Goal: Transaction & Acquisition: Purchase product/service

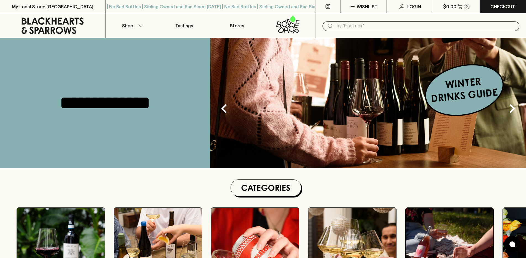
click at [126, 23] on p "Shop" at bounding box center [127, 25] width 11 height 7
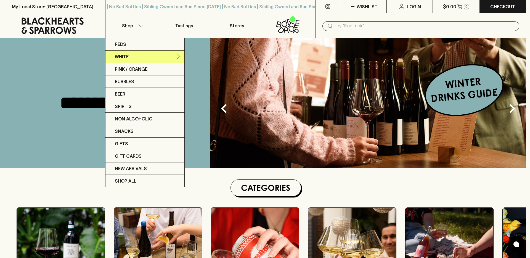
click at [142, 56] on link "White" at bounding box center [144, 57] width 79 height 12
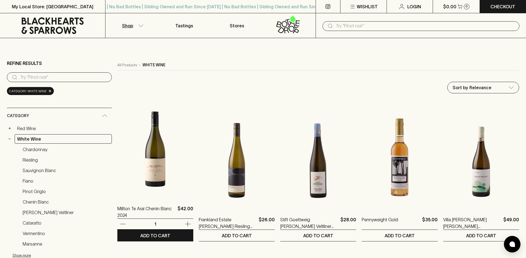
scroll to position [3, 0]
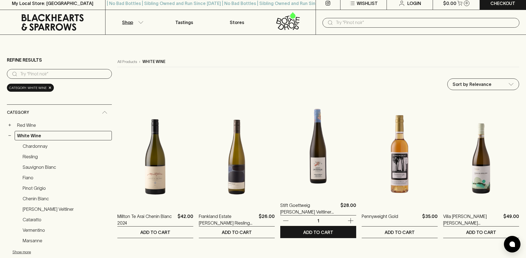
click at [325, 159] on img at bounding box center [318, 145] width 76 height 97
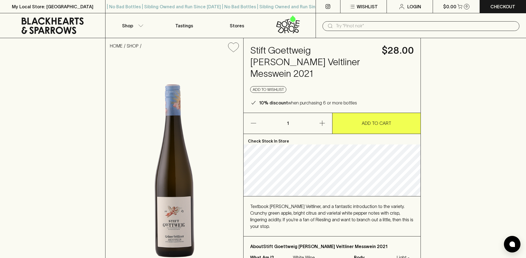
click at [378, 120] on p "ADD TO CART" at bounding box center [377, 123] width 30 height 7
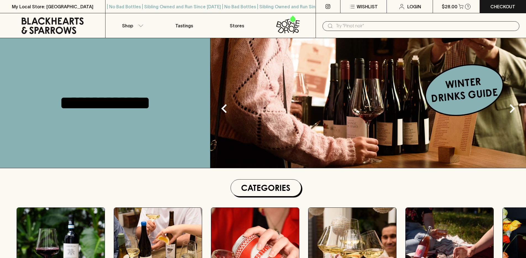
click at [320, 110] on img at bounding box center [368, 103] width 316 height 130
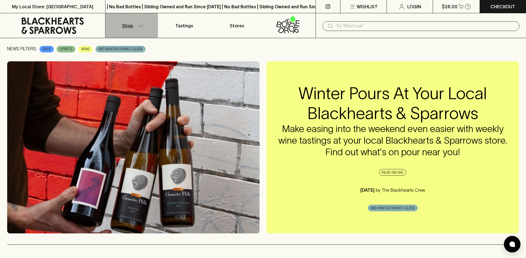
click at [131, 28] on p "Shop" at bounding box center [127, 25] width 11 height 7
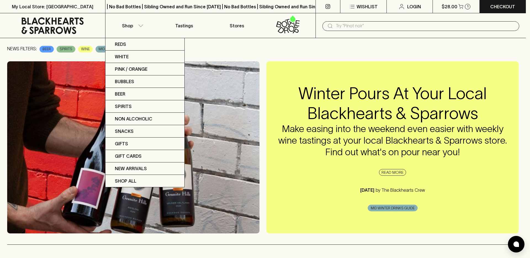
click at [60, 23] on div at bounding box center [265, 129] width 530 height 258
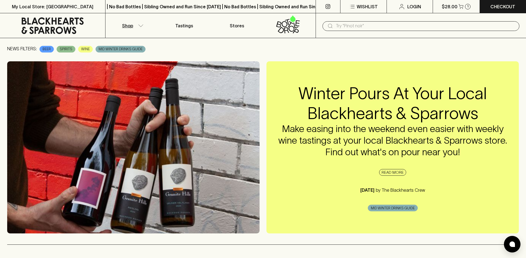
click at [136, 25] on button "Shop" at bounding box center [131, 25] width 52 height 25
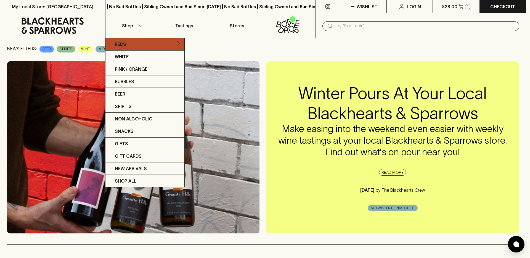
click at [136, 44] on link "Reds" at bounding box center [144, 44] width 79 height 12
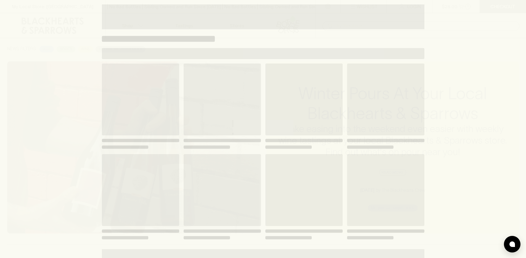
click at [41, 22] on div "Loading" at bounding box center [263, 129] width 526 height 258
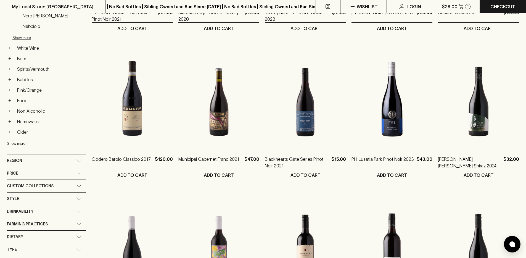
scroll to position [271, 0]
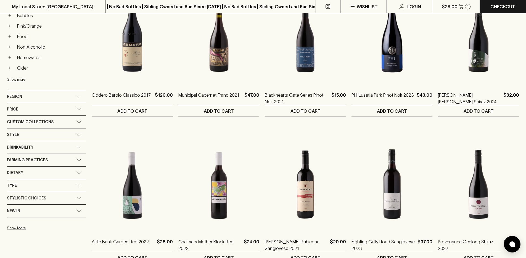
click at [30, 213] on div "New In" at bounding box center [41, 210] width 69 height 7
click at [31, 209] on div "New In" at bounding box center [41, 212] width 69 height 7
click at [45, 155] on div "Farming Practices" at bounding box center [46, 160] width 79 height 12
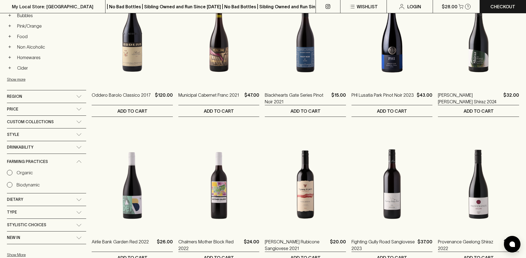
click at [9, 176] on div "Organic Biodynamic" at bounding box center [46, 178] width 79 height 19
click at [10, 174] on input "Organic" at bounding box center [10, 173] width 6 height 6
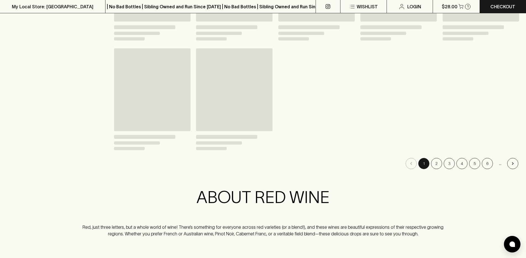
scroll to position [281, 0]
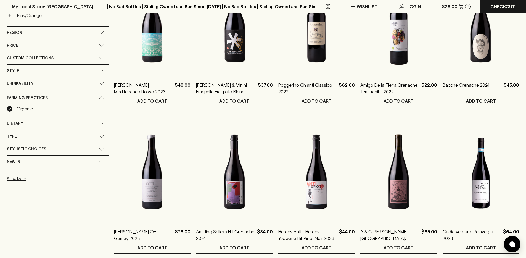
click at [9, 110] on input "Organic" at bounding box center [10, 109] width 6 height 6
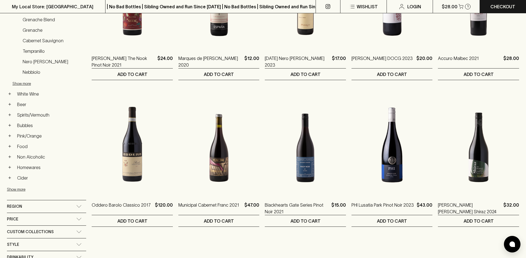
scroll to position [307, 0]
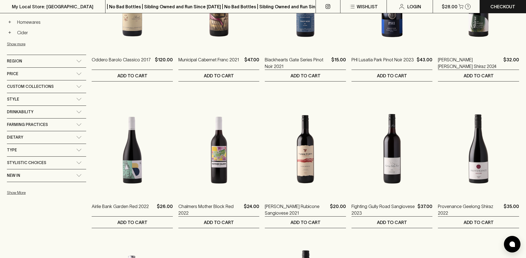
click at [56, 91] on div "Custom Collections" at bounding box center [46, 86] width 79 height 12
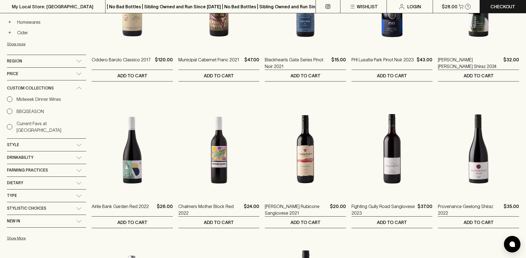
click at [9, 99] on input "Midweek Dinner Wines" at bounding box center [10, 99] width 6 height 6
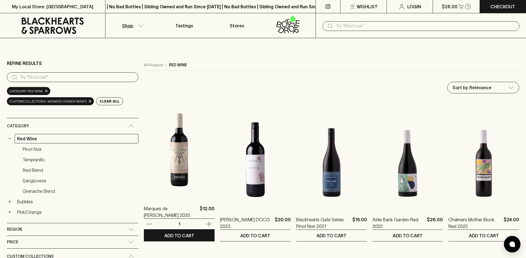
scroll to position [3, 0]
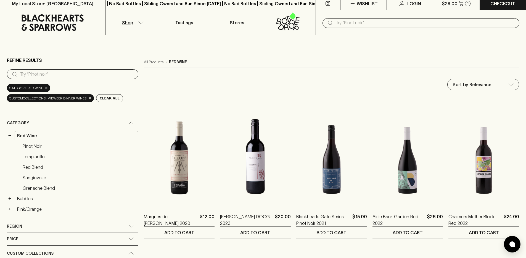
click at [45, 89] on span "×" at bounding box center [46, 88] width 3 height 6
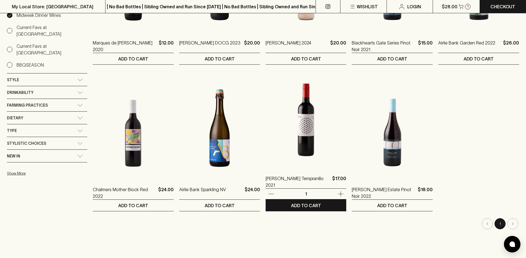
scroll to position [2, 0]
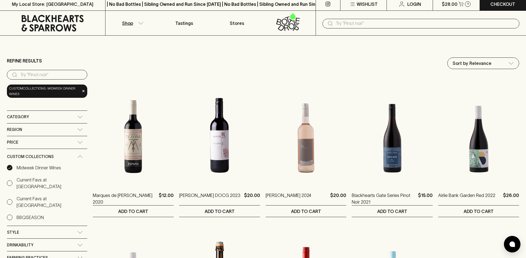
click at [77, 158] on div "Custom Collections" at bounding box center [47, 157] width 80 height 16
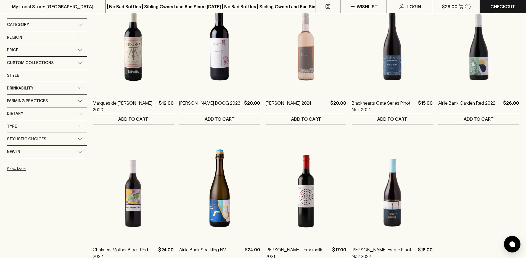
scroll to position [187, 0]
